Goal: Transaction & Acquisition: Download file/media

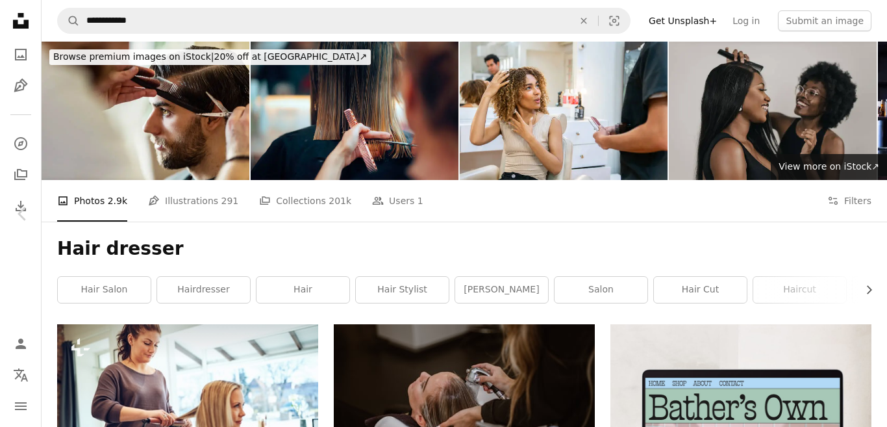
scroll to position [374, 0]
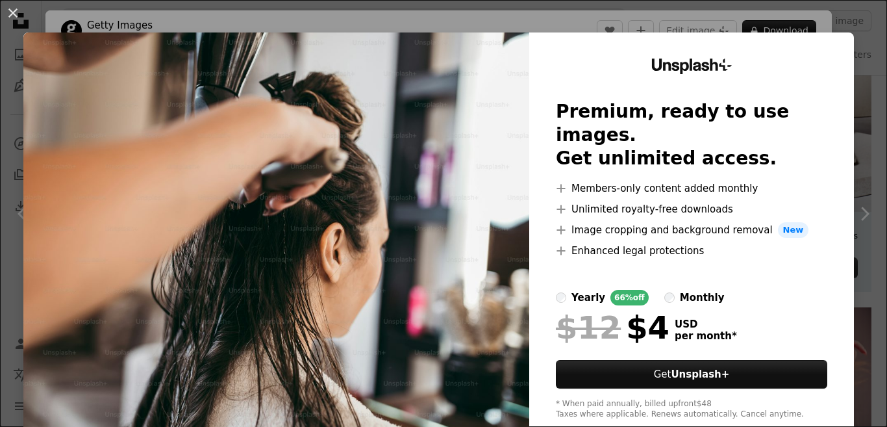
click at [158, 32] on div "An X shape Unsplash+ Premium, ready to use images. Get unlimited access. A plus…" at bounding box center [443, 213] width 887 height 427
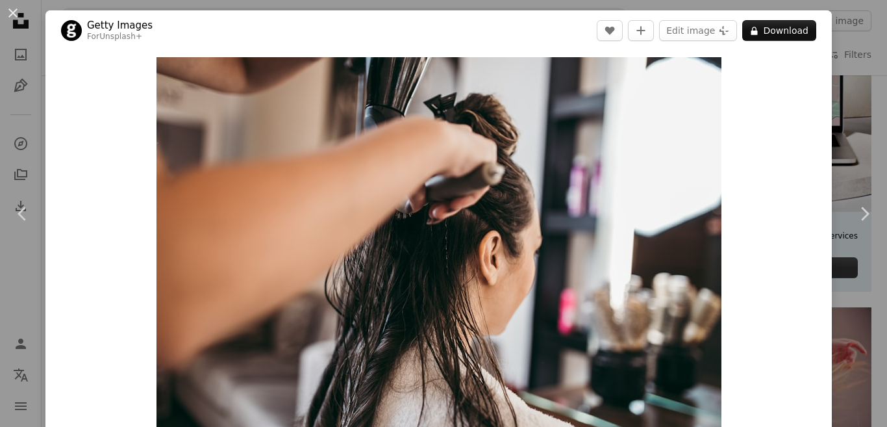
click at [179, 48] on header "Getty Images For Unsplash+ A heart A plus sign Edit image Plus sign for Unsplas…" at bounding box center [438, 30] width 787 height 40
click at [336, 45] on header "Getty Images For Unsplash+ A heart A plus sign Edit image Plus sign for Unsplas…" at bounding box center [438, 30] width 787 height 40
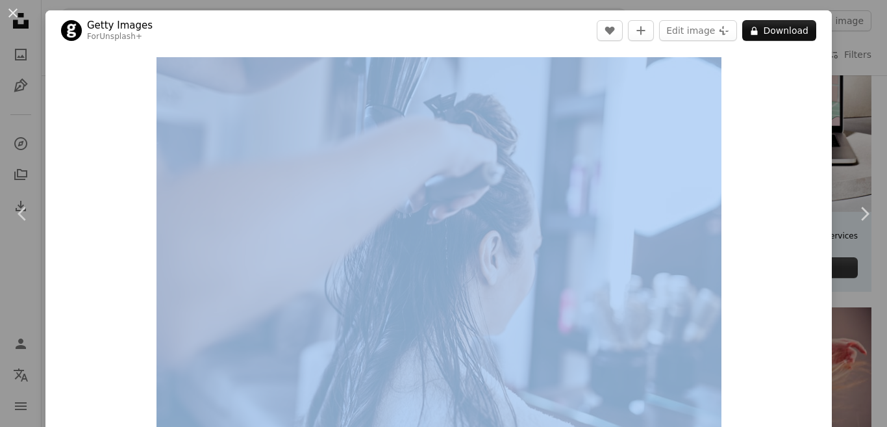
click at [336, 45] on header "Getty Images For Unsplash+ A heart A plus sign Edit image Plus sign for Unsplas…" at bounding box center [438, 30] width 787 height 40
click at [504, 217] on img "Zoom in on this image" at bounding box center [439, 245] width 565 height 377
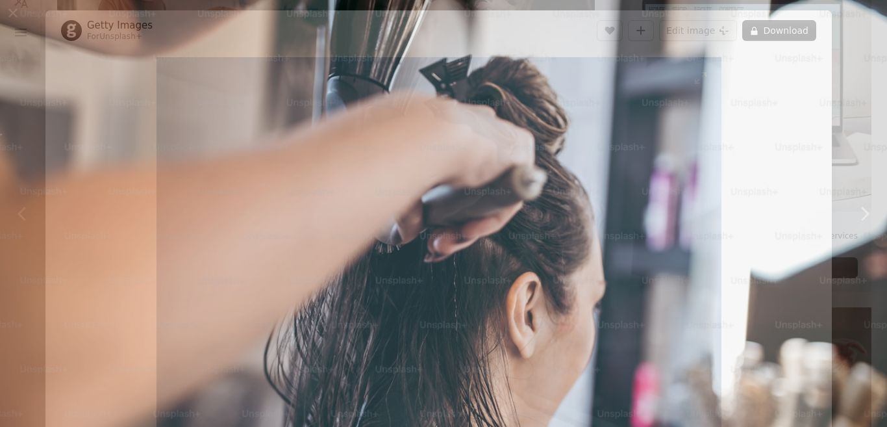
click at [504, 217] on img "Zoom out on this image" at bounding box center [443, 295] width 889 height 592
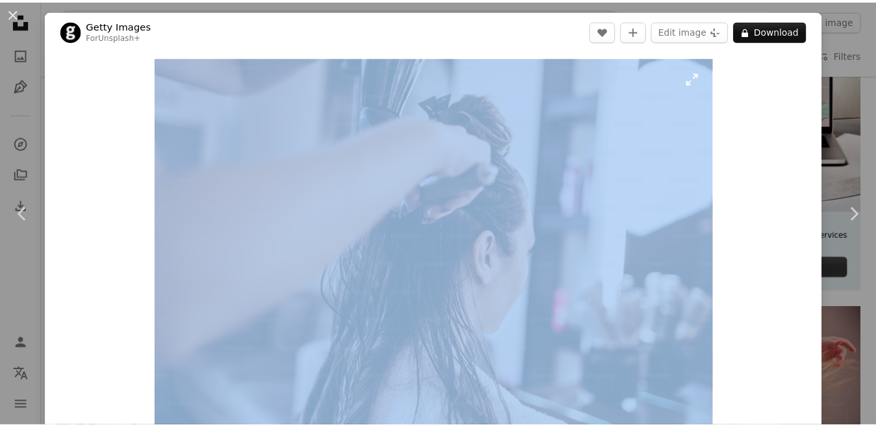
scroll to position [7, 0]
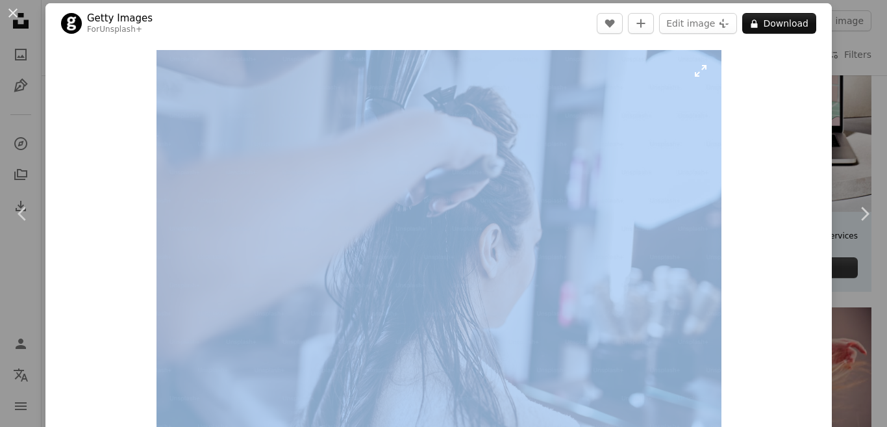
click at [504, 217] on img "Zoom in on this image" at bounding box center [439, 238] width 565 height 377
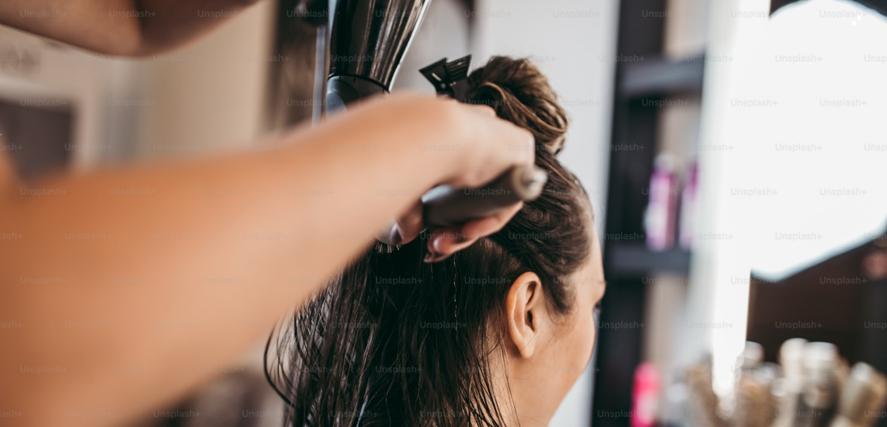
click at [504, 217] on img "Zoom out on this image" at bounding box center [443, 295] width 889 height 592
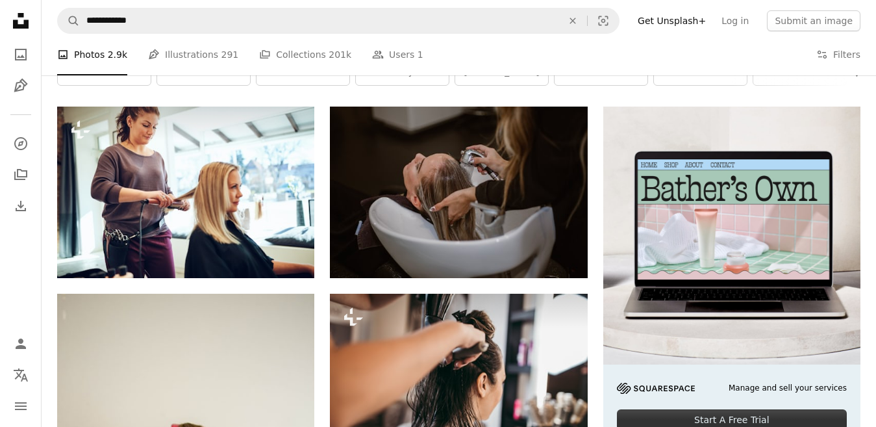
scroll to position [192, 0]
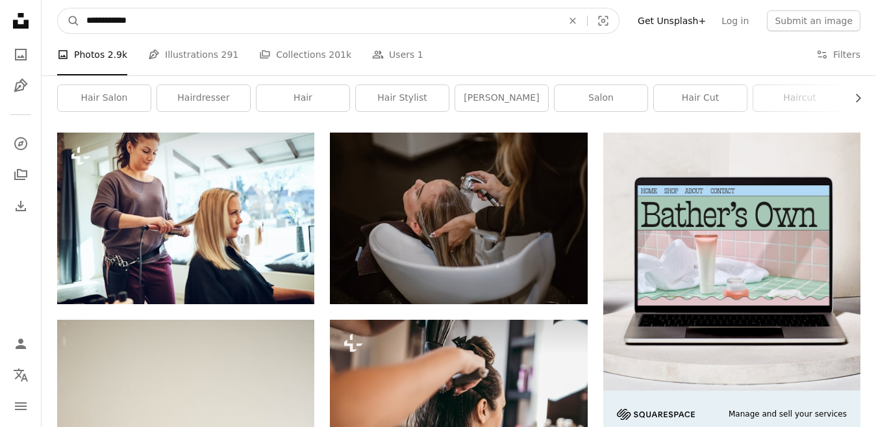
click at [244, 25] on input "**********" at bounding box center [319, 20] width 479 height 25
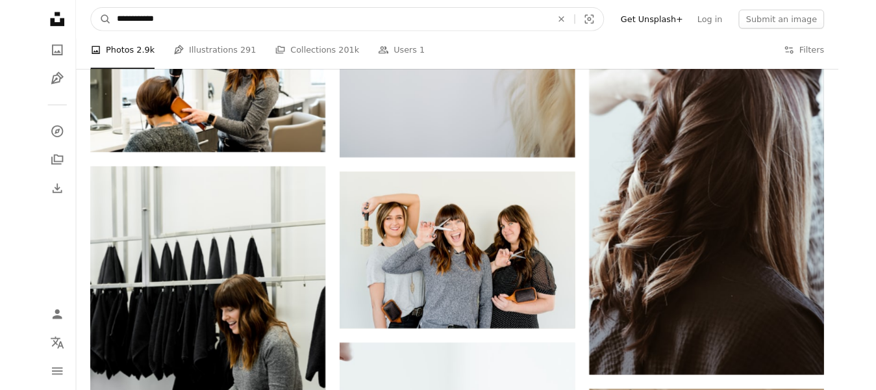
scroll to position [539, 0]
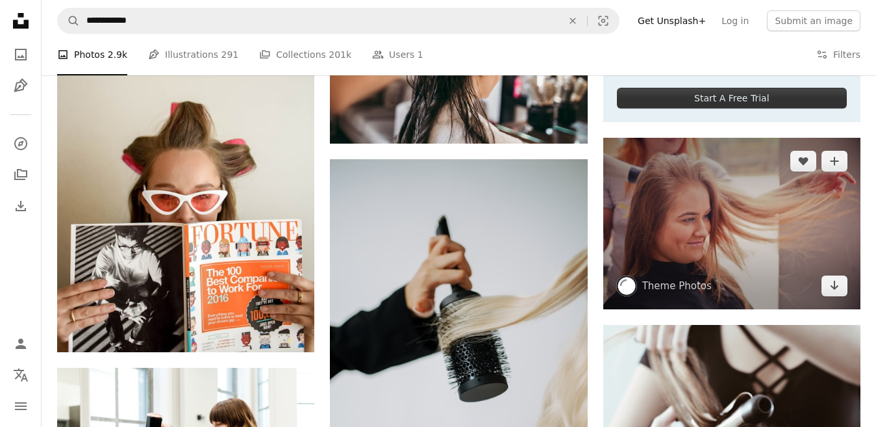
click at [808, 206] on img at bounding box center [731, 223] width 257 height 171
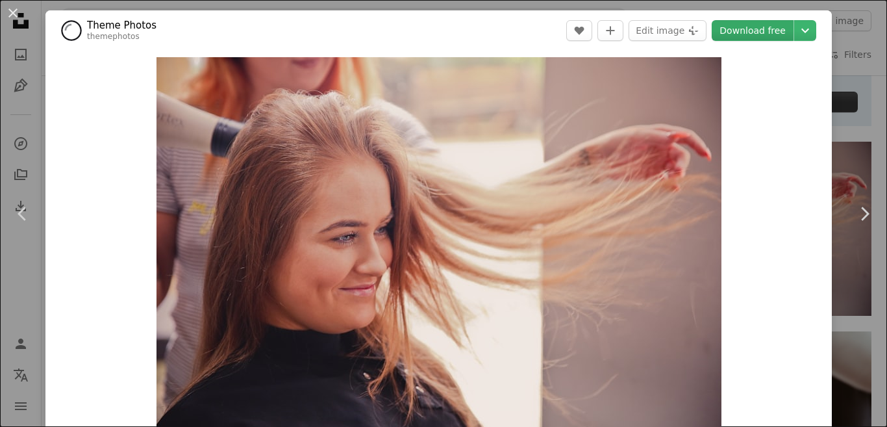
click at [752, 28] on link "Download free" at bounding box center [753, 30] width 82 height 21
